Goal: Contribute content

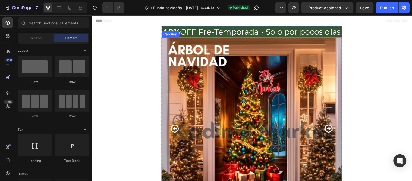
click at [332, 133] on icon "Carousel Next Arrow" at bounding box center [333, 130] width 10 height 10
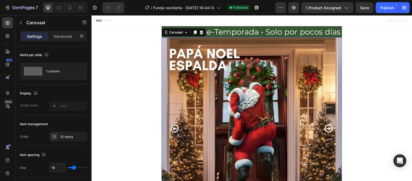
click at [331, 130] on icon "Carousel Next Arrow" at bounding box center [332, 130] width 8 height 8
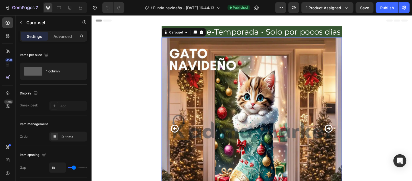
click at [331, 130] on icon "Carousel Next Arrow" at bounding box center [332, 130] width 8 height 8
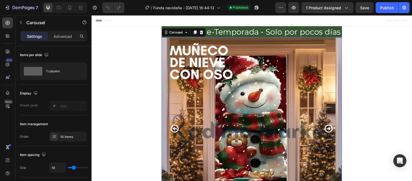
click at [171, 125] on icon "Carousel Back Arrow" at bounding box center [176, 130] width 10 height 10
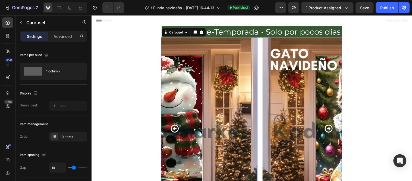
click at [265, 94] on img at bounding box center [356, 128] width 183 height 183
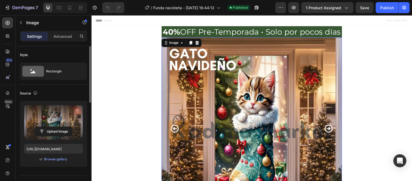
click at [77, 109] on icon "button" at bounding box center [77, 110] width 5 height 5
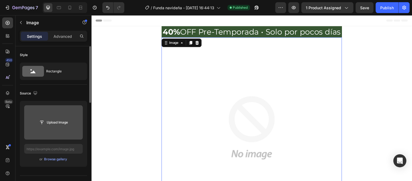
click at [62, 128] on input "file" at bounding box center [53, 122] width 59 height 34
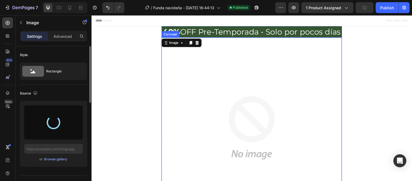
type input "[URL][DOMAIN_NAME]"
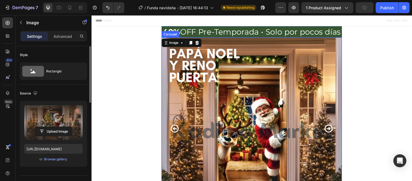
click at [173, 131] on icon "Carousel Back Arrow" at bounding box center [176, 130] width 8 height 8
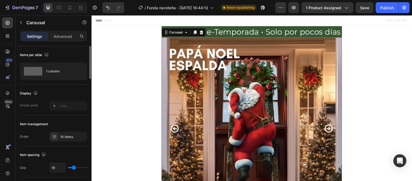
click at [173, 131] on icon "Carousel Back Arrow" at bounding box center [176, 130] width 8 height 8
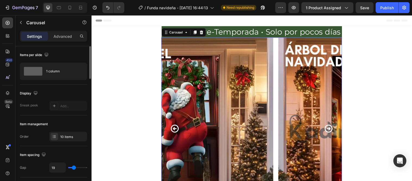
click at [173, 131] on icon "Carousel Back Arrow" at bounding box center [176, 130] width 8 height 8
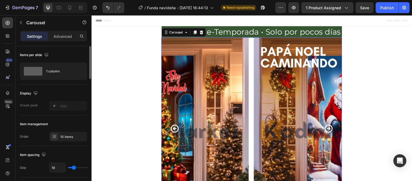
click at [173, 131] on icon "Carousel Back Arrow" at bounding box center [176, 130] width 8 height 8
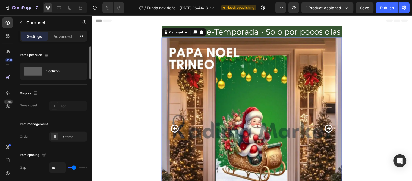
click at [173, 131] on icon "Carousel Back Arrow" at bounding box center [176, 130] width 8 height 8
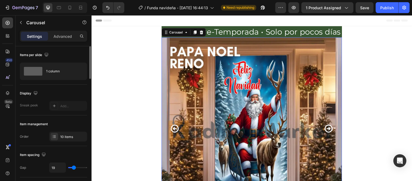
click at [173, 131] on icon "Carousel Back Arrow" at bounding box center [176, 130] width 8 height 8
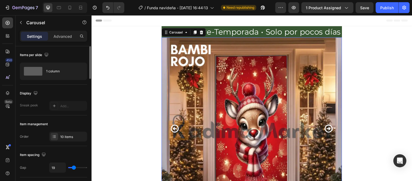
click at [173, 131] on icon "Carousel Back Arrow" at bounding box center [176, 130] width 8 height 8
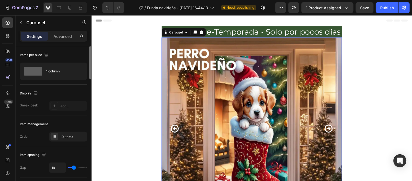
click at [173, 131] on icon "Carousel Back Arrow" at bounding box center [176, 130] width 8 height 8
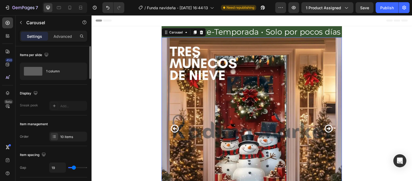
click at [331, 130] on icon "Carousel Next Arrow" at bounding box center [332, 130] width 8 height 8
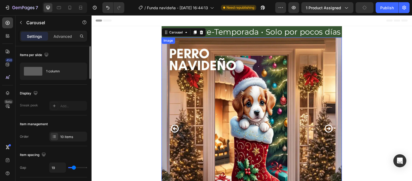
click at [273, 104] on img at bounding box center [254, 128] width 183 height 183
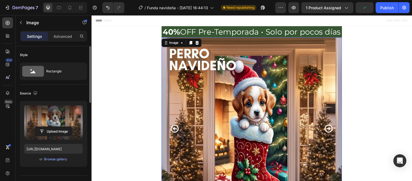
click at [77, 109] on icon "button" at bounding box center [77, 110] width 5 height 5
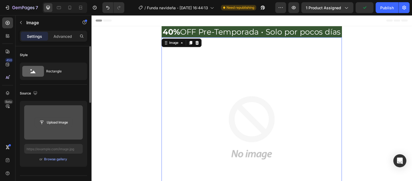
click at [61, 123] on input "file" at bounding box center [53, 122] width 37 height 9
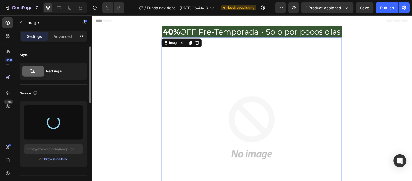
type input "[URL][DOMAIN_NAME]"
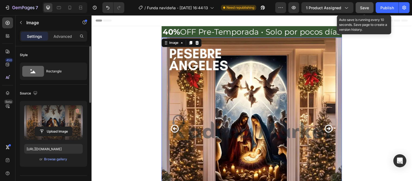
click at [366, 8] on span "Save" at bounding box center [364, 7] width 9 height 5
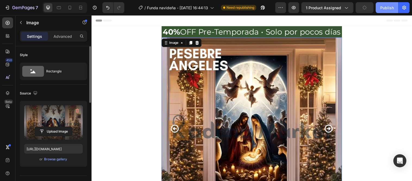
drag, startPoint x: 381, startPoint y: 7, endPoint x: 288, endPoint y: 2, distance: 92.8
click at [381, 7] on div "Publish" at bounding box center [388, 8] width 14 height 6
